Goal: Find specific page/section: Find specific page/section

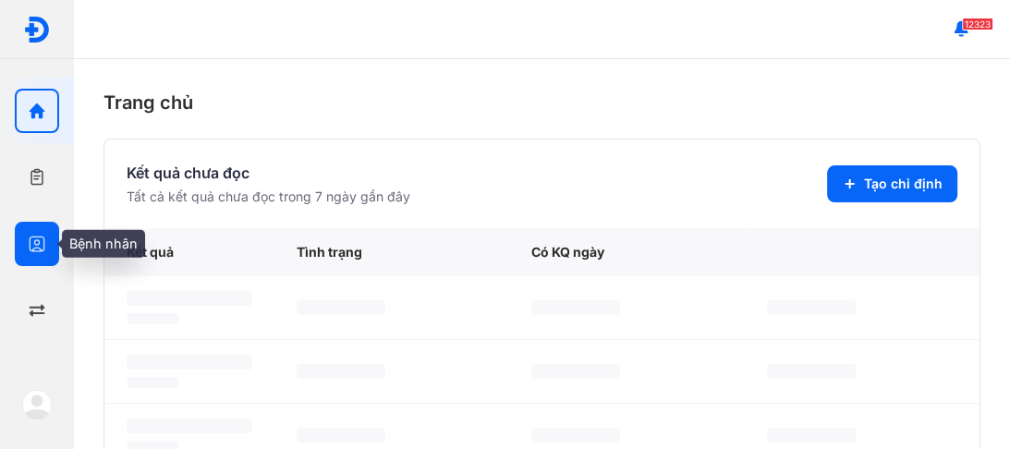
click at [39, 240] on use "button" at bounding box center [38, 244] width 16 height 16
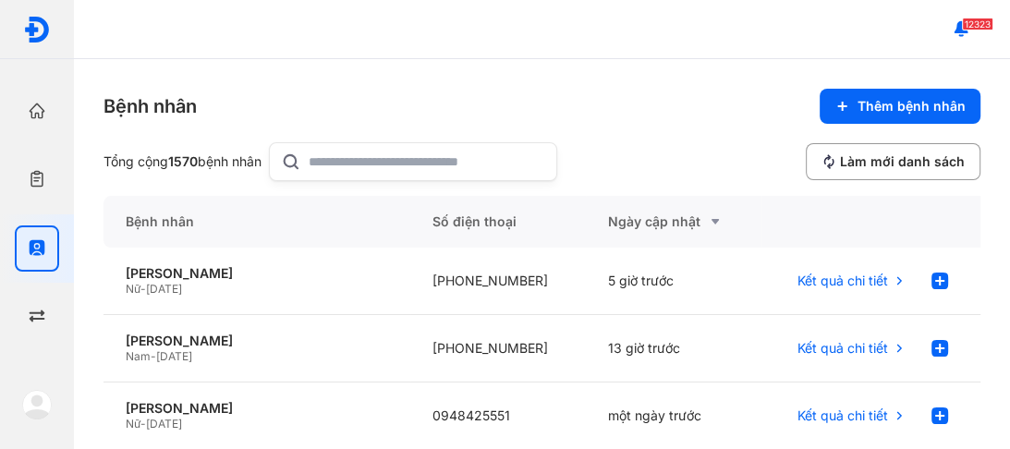
click at [316, 155] on input "text" at bounding box center [427, 161] width 236 height 37
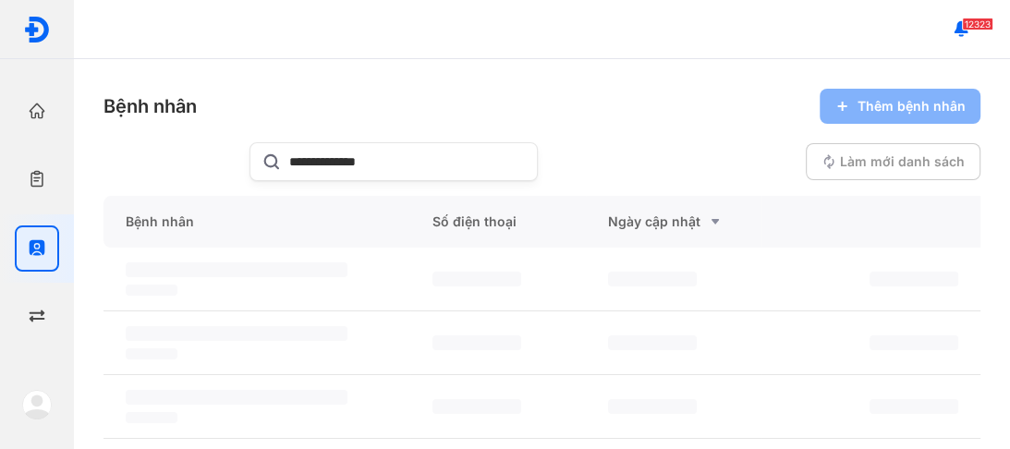
type input "**********"
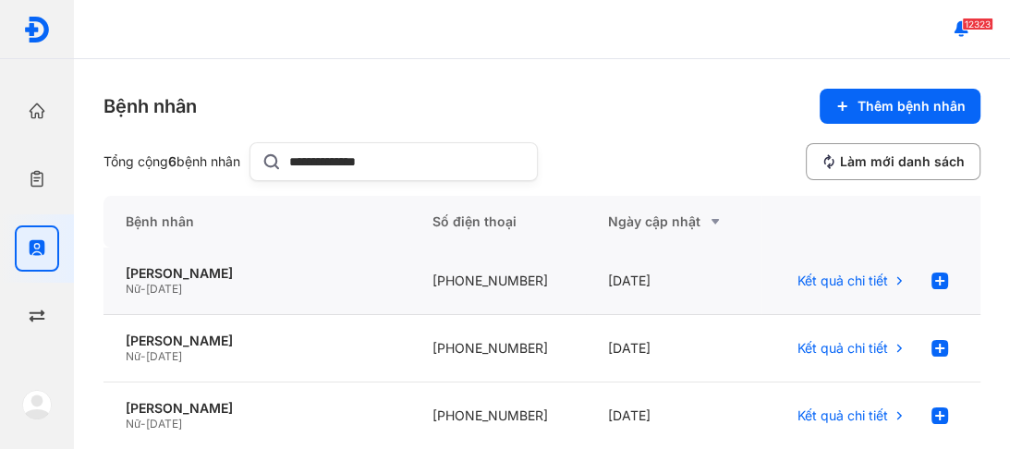
click at [174, 282] on span "[DATE]" at bounding box center [164, 289] width 36 height 14
